Goal: Navigation & Orientation: Find specific page/section

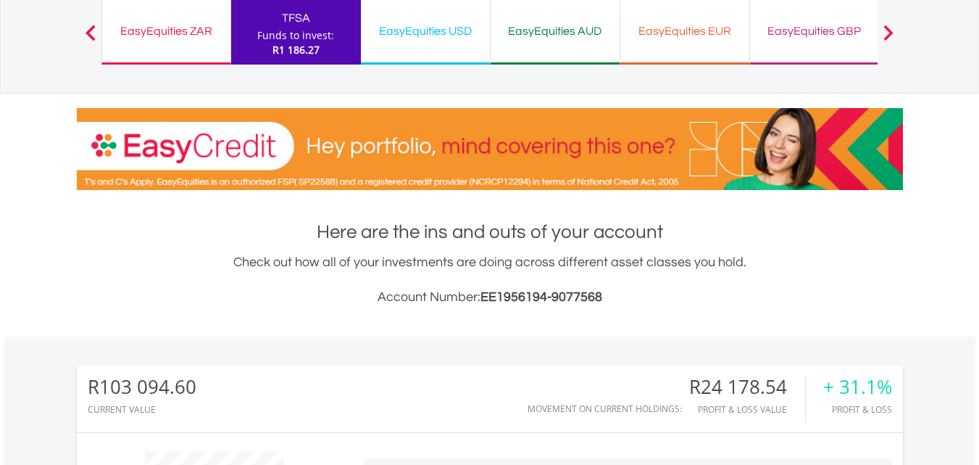
scroll to position [28, 0]
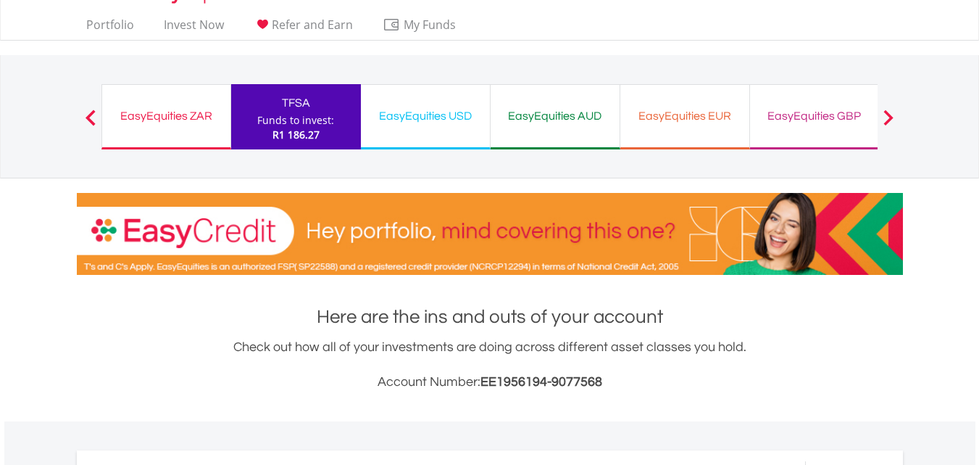
click at [165, 112] on div "EasyEquities ZAR" at bounding box center [166, 116] width 111 height 20
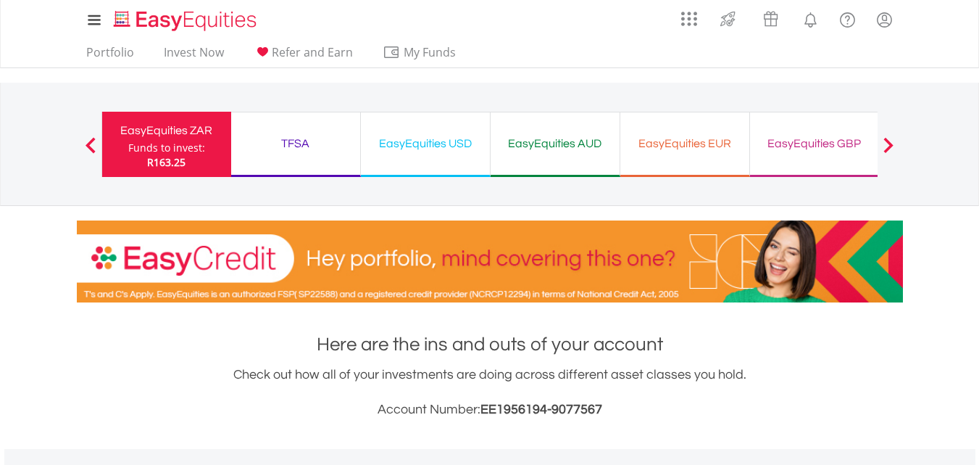
scroll to position [139, 276]
click at [318, 146] on div "TFSA" at bounding box center [296, 143] width 112 height 20
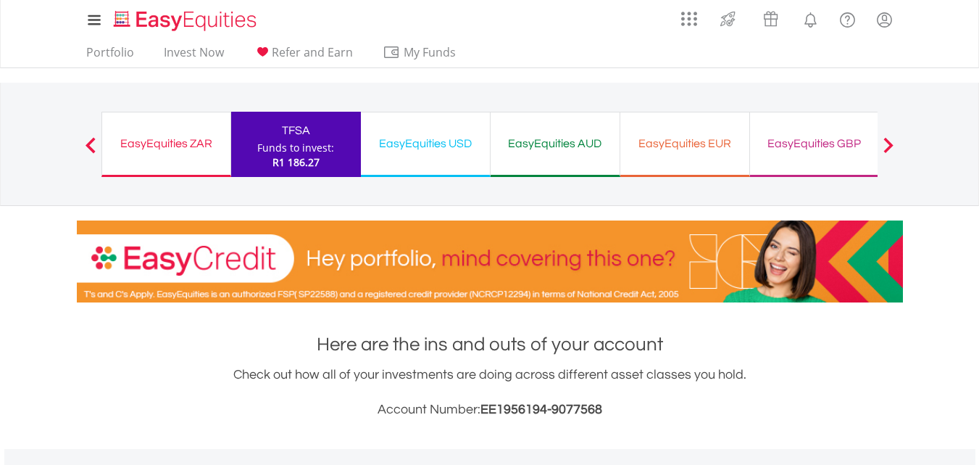
scroll to position [139, 276]
click at [451, 142] on div "EasyEquities USD" at bounding box center [426, 143] width 112 height 20
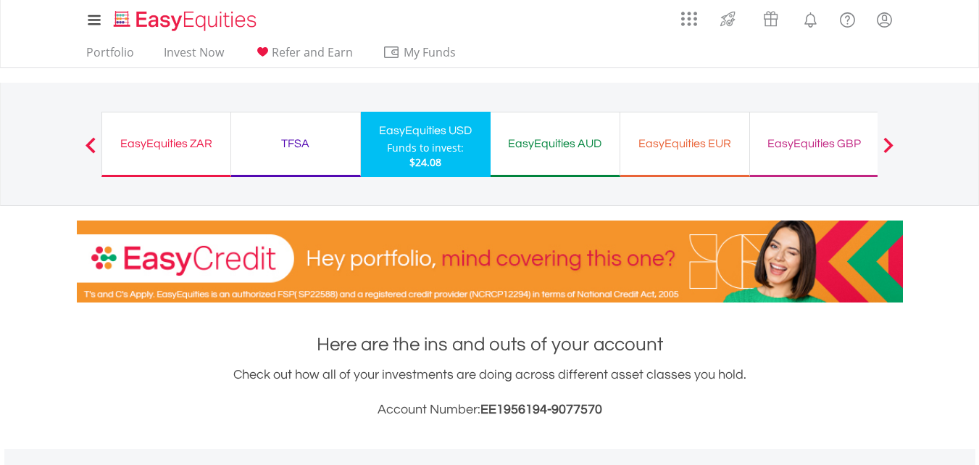
scroll to position [139, 276]
click at [547, 141] on div "EasyEquities AUD" at bounding box center [556, 143] width 112 height 20
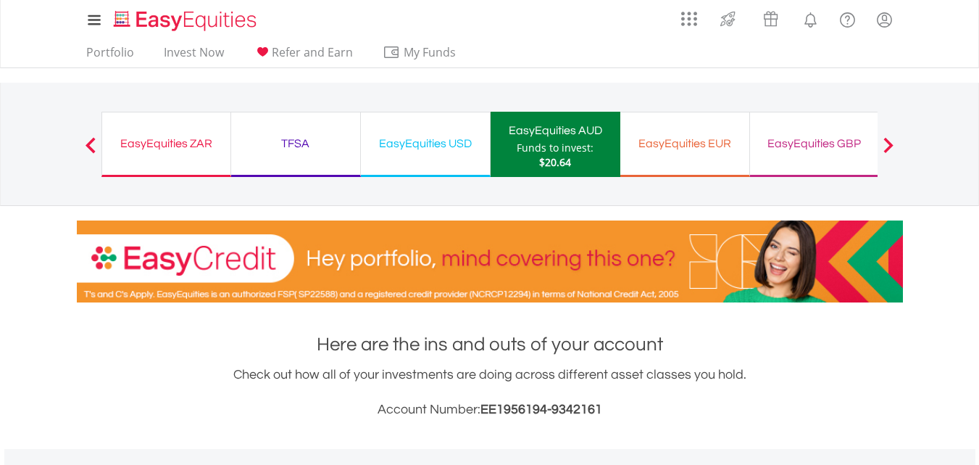
click at [678, 146] on div "EasyEquities EUR" at bounding box center [685, 143] width 112 height 20
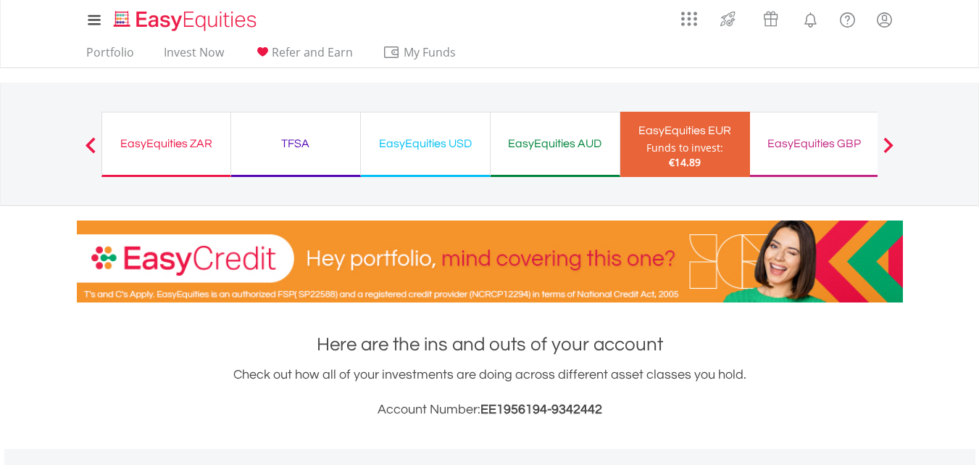
scroll to position [139, 276]
click at [800, 139] on div "EasyEquities GBP" at bounding box center [815, 143] width 112 height 20
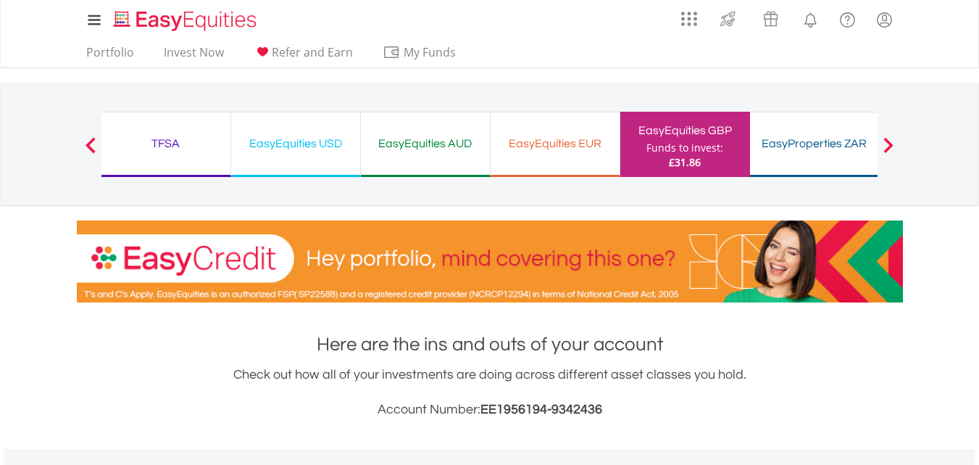
scroll to position [139, 276]
click at [562, 146] on div "EasyEquities EUR" at bounding box center [556, 143] width 112 height 20
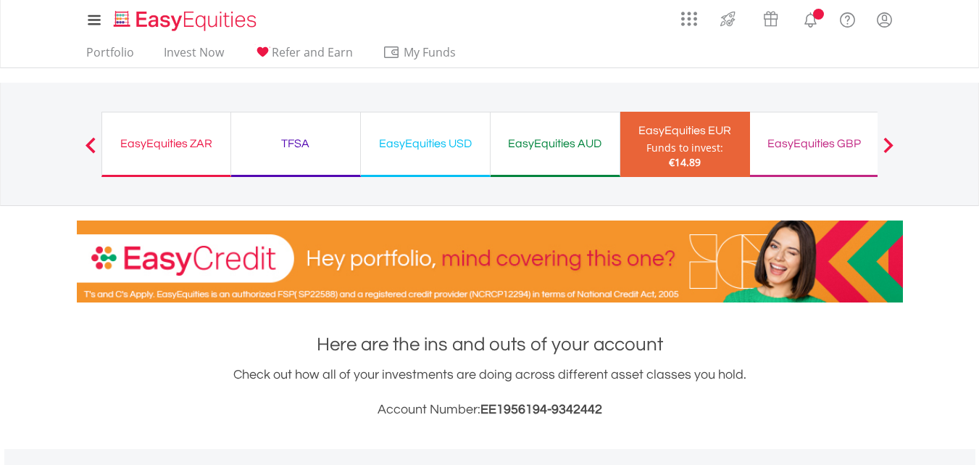
click at [548, 151] on div "EasyEquities AUD" at bounding box center [556, 143] width 112 height 20
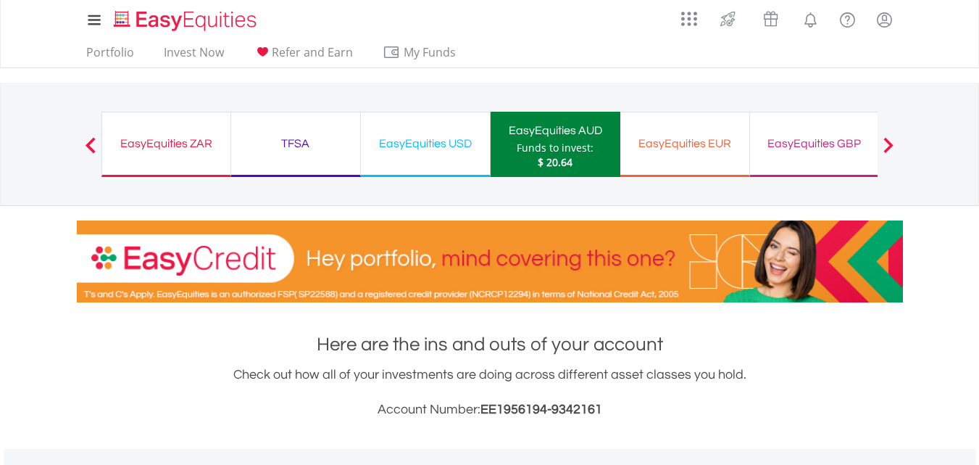
scroll to position [139, 276]
click at [410, 143] on div "EasyEquities USD" at bounding box center [426, 143] width 112 height 20
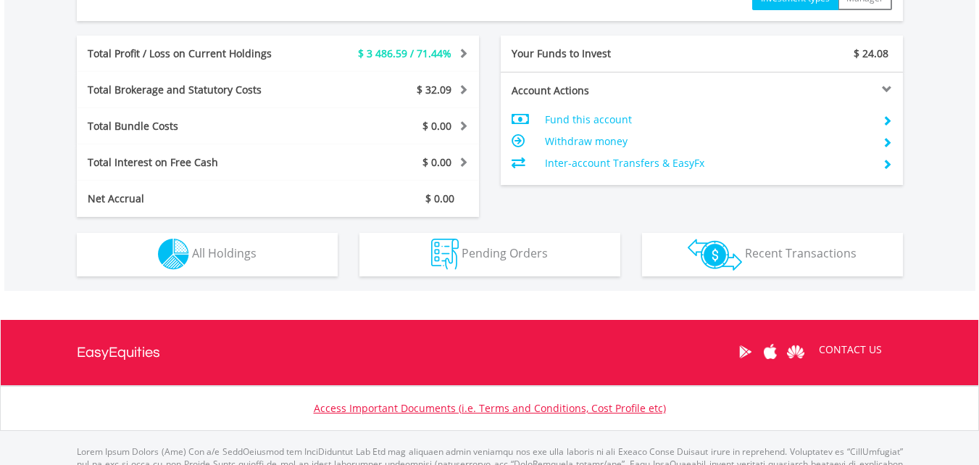
scroll to position [733, 0]
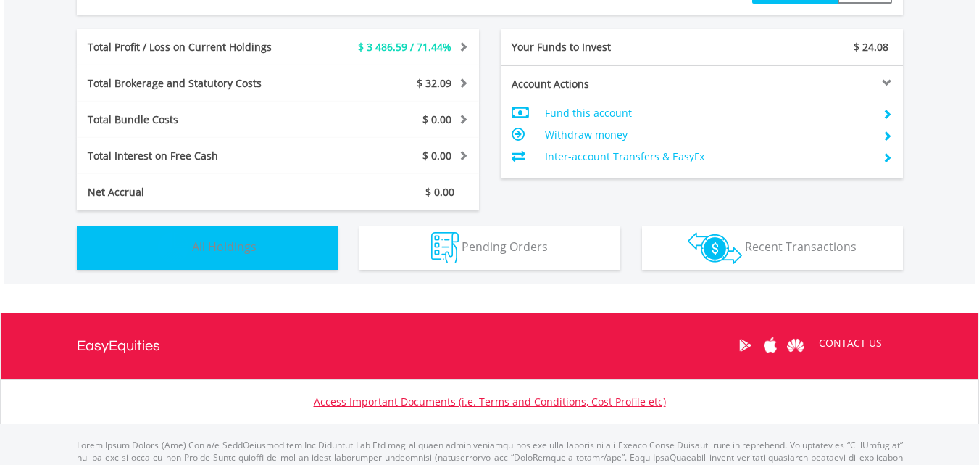
click at [216, 244] on span "All Holdings" at bounding box center [224, 247] width 65 height 16
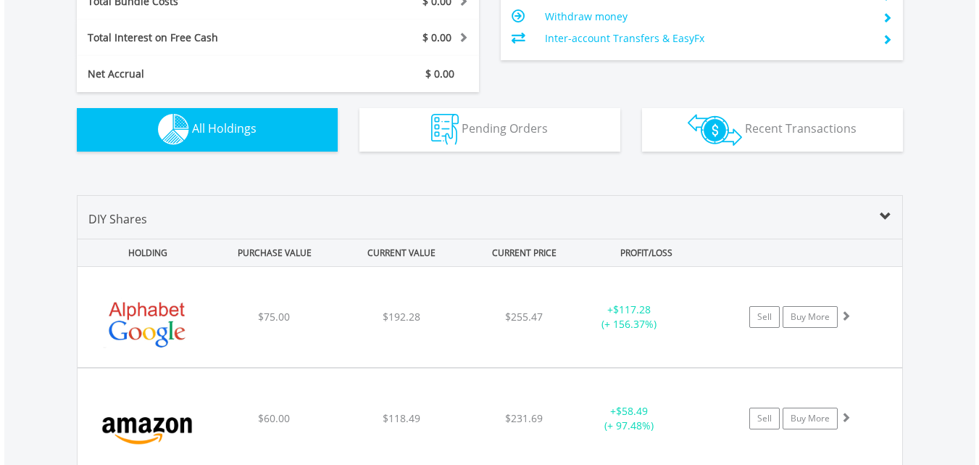
scroll to position [793, 0]
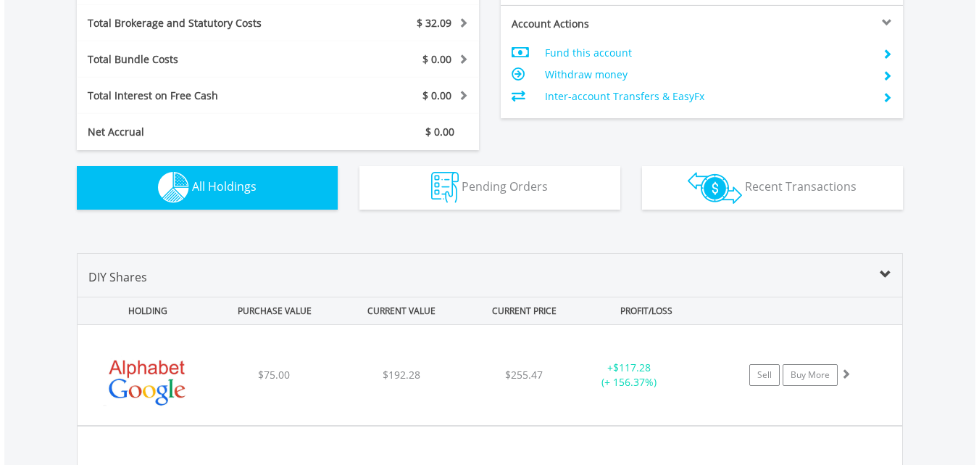
click at [886, 275] on span at bounding box center [886, 275] width 12 height 12
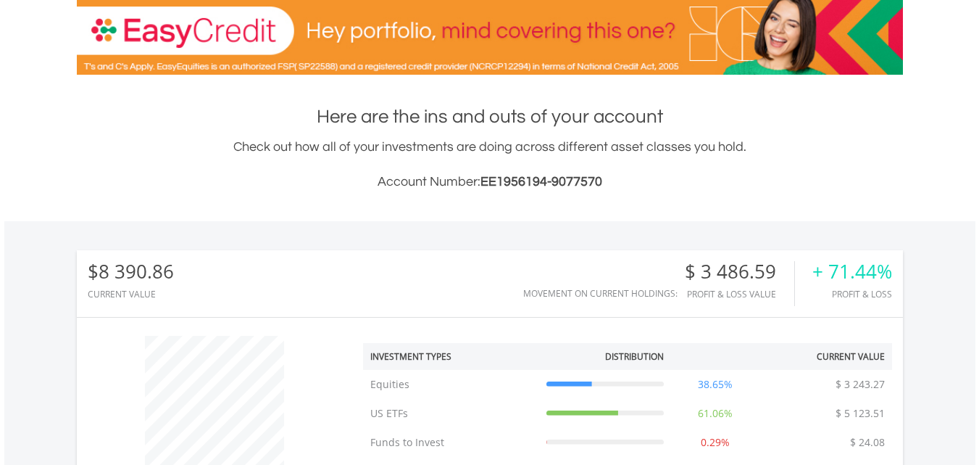
scroll to position [0, 0]
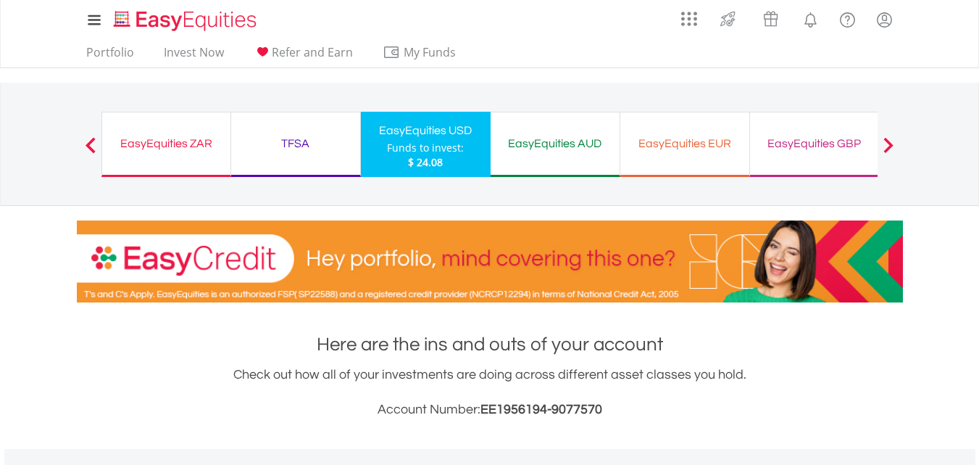
click at [296, 144] on div "TFSA" at bounding box center [296, 143] width 112 height 20
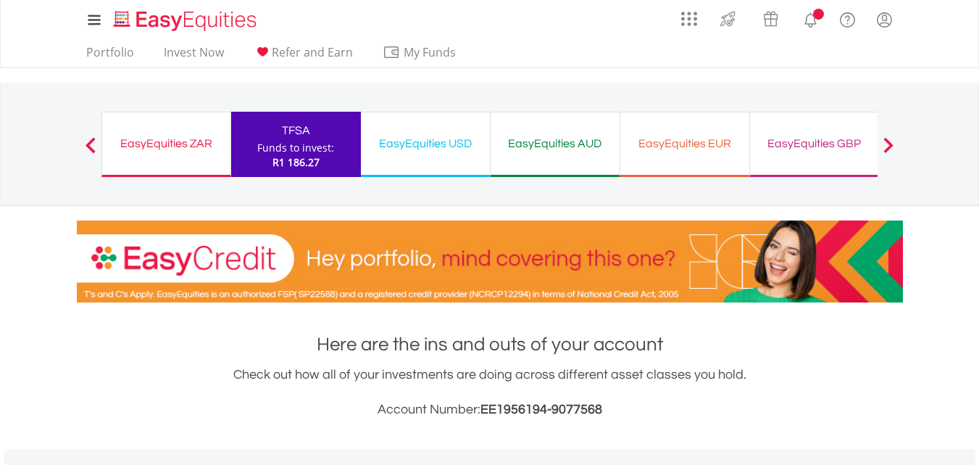
click at [154, 137] on div "EasyEquities ZAR" at bounding box center [166, 143] width 111 height 20
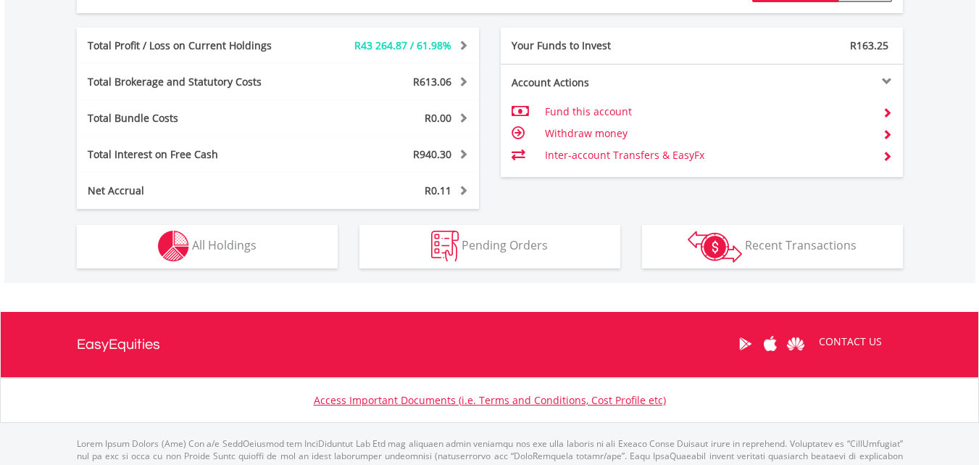
scroll to position [870, 0]
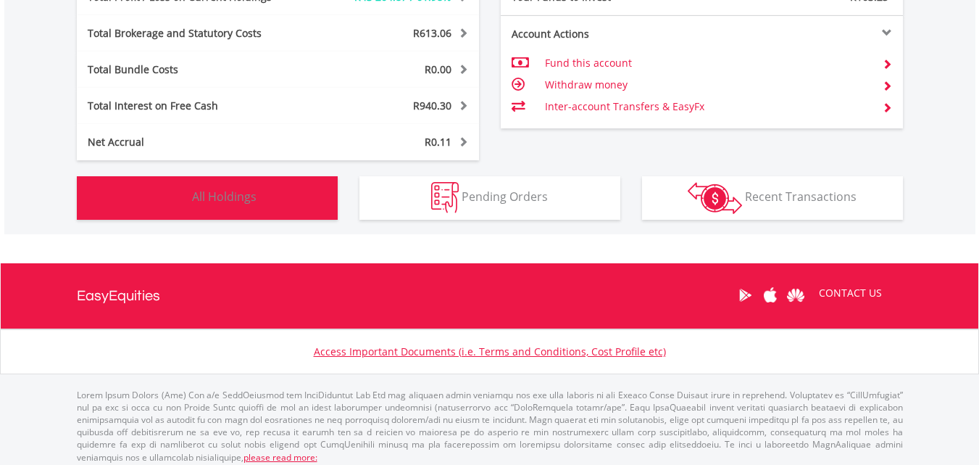
click at [202, 198] on span "All Holdings" at bounding box center [224, 197] width 65 height 16
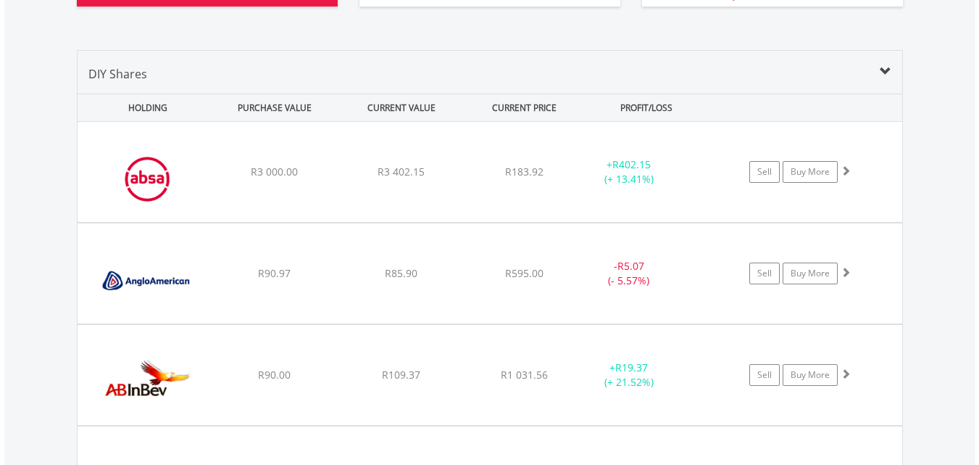
scroll to position [967, 0]
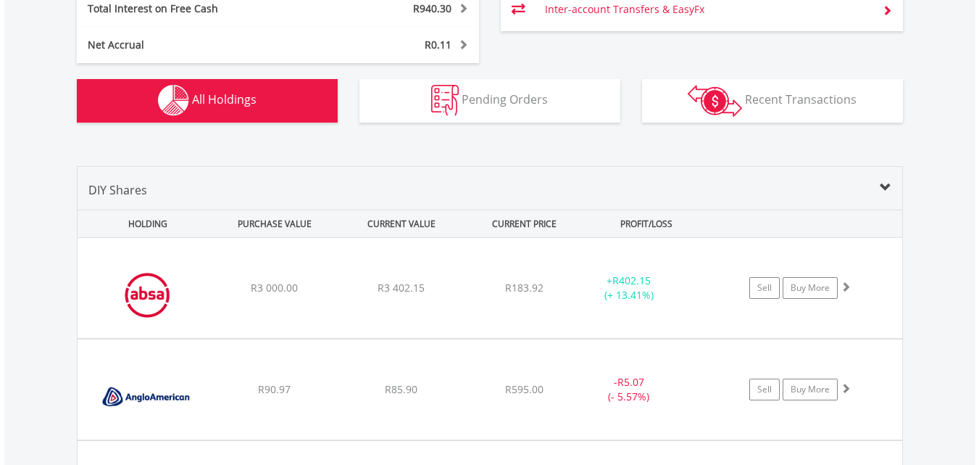
click at [885, 182] on span at bounding box center [886, 188] width 12 height 12
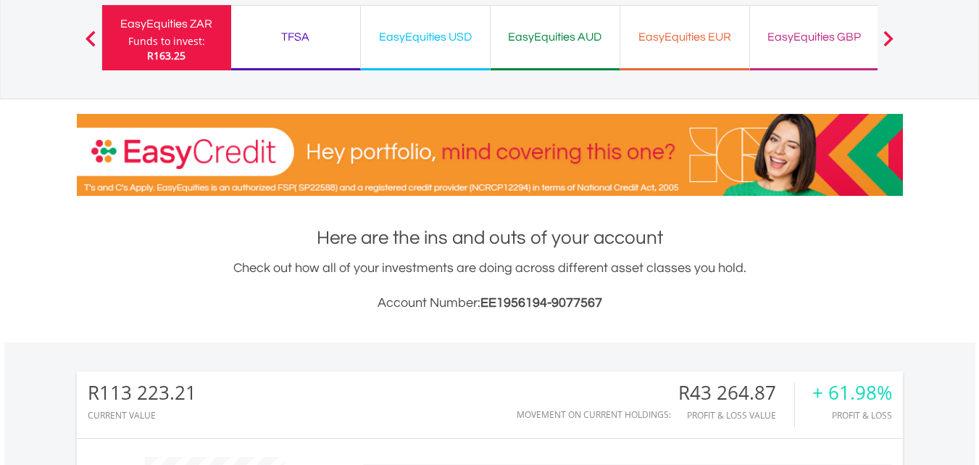
scroll to position [58, 0]
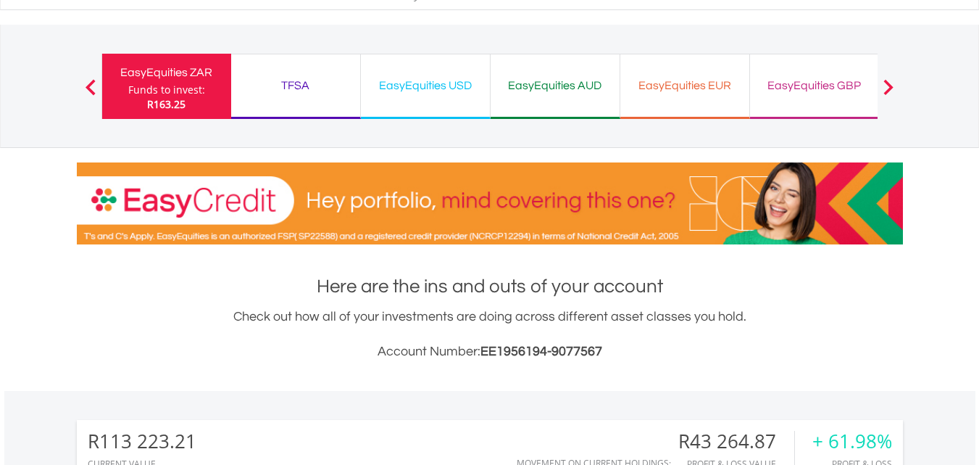
click at [320, 86] on div "TFSA" at bounding box center [296, 85] width 112 height 20
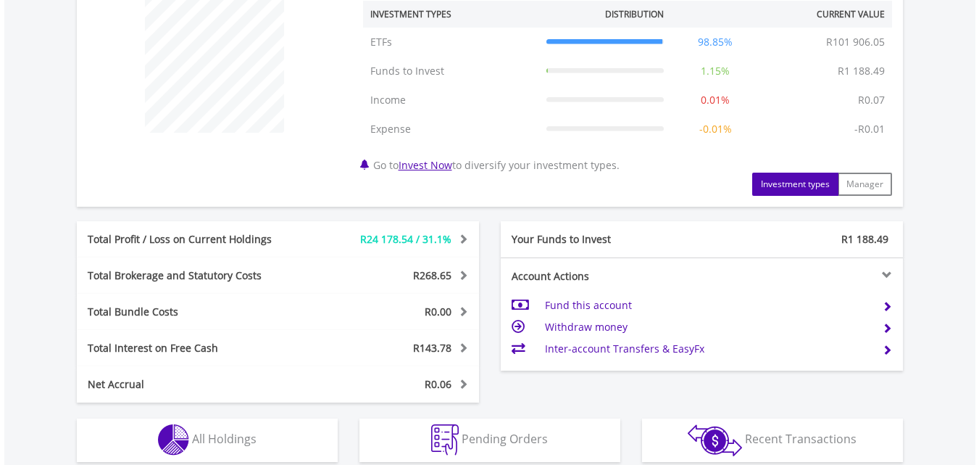
scroll to position [638, 0]
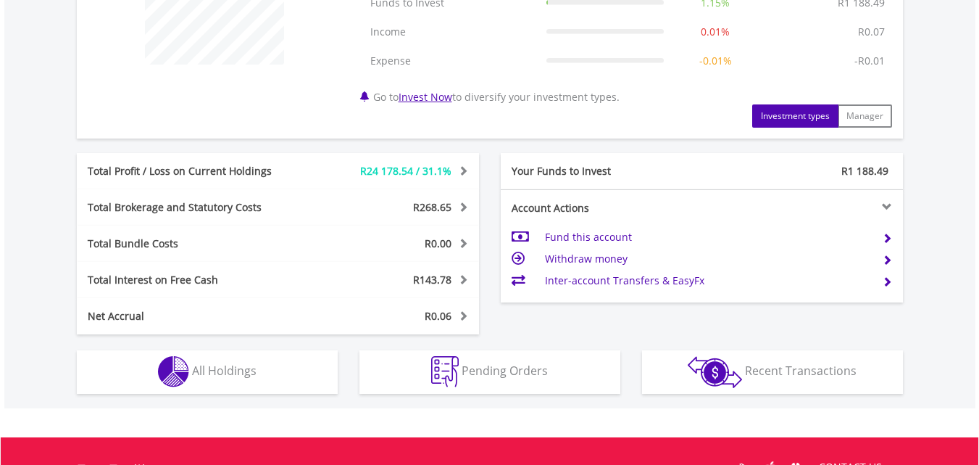
click at [599, 235] on td "Fund this account" at bounding box center [708, 237] width 326 height 22
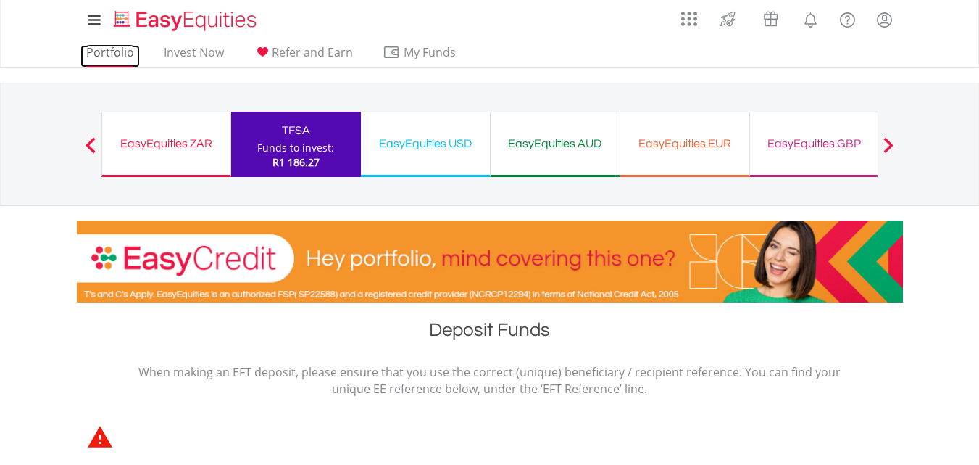
click at [109, 52] on link "Portfolio" at bounding box center [109, 56] width 59 height 22
